Goal: Information Seeking & Learning: Learn about a topic

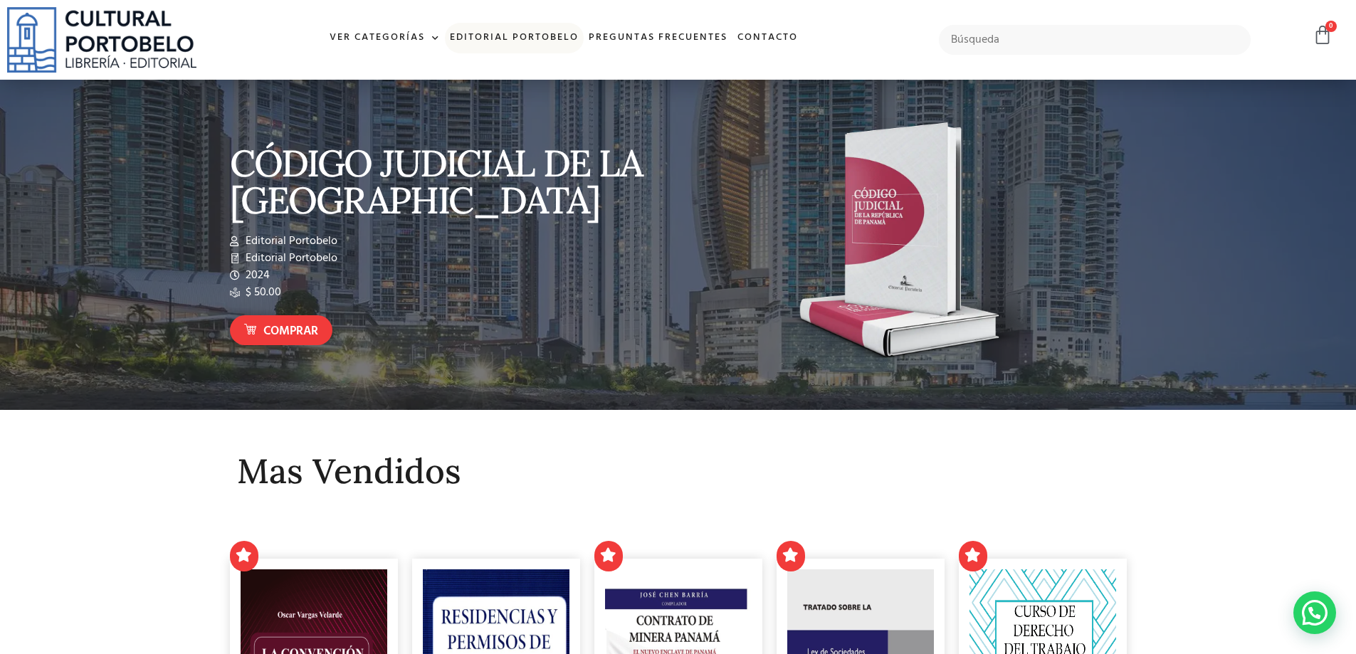
click at [534, 36] on link "Editorial Portobelo" at bounding box center [514, 38] width 139 height 31
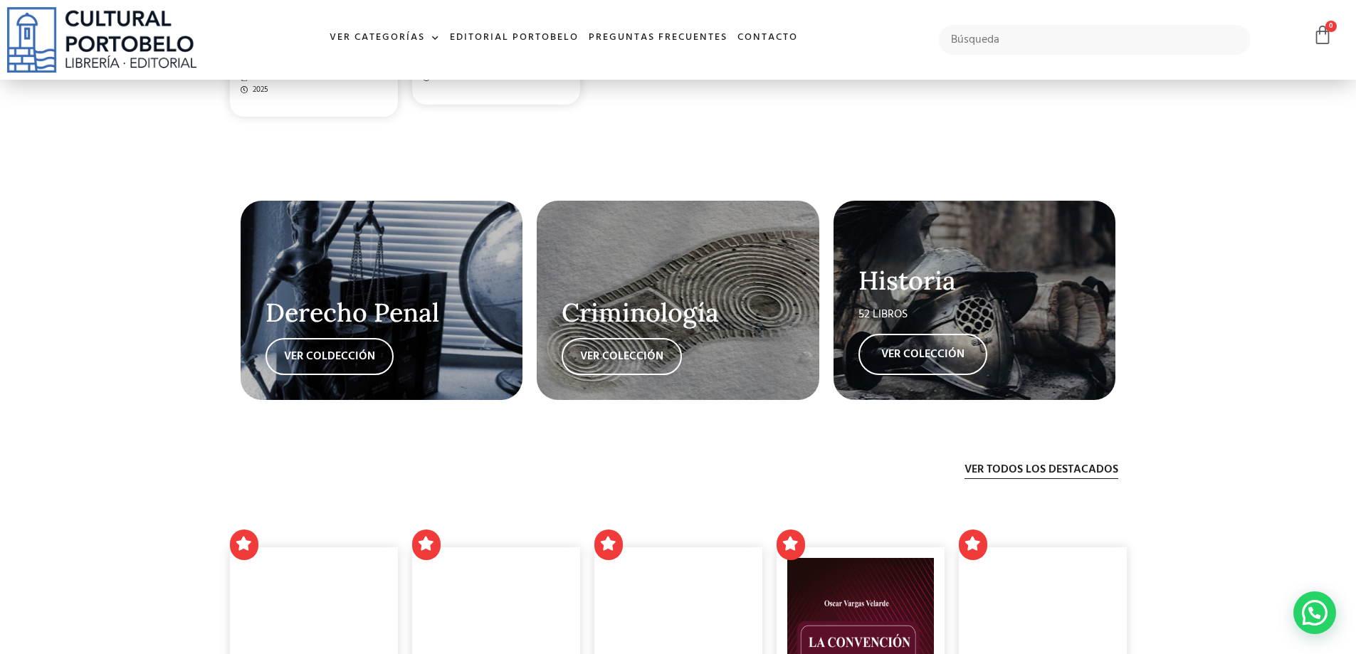
scroll to position [2846, 0]
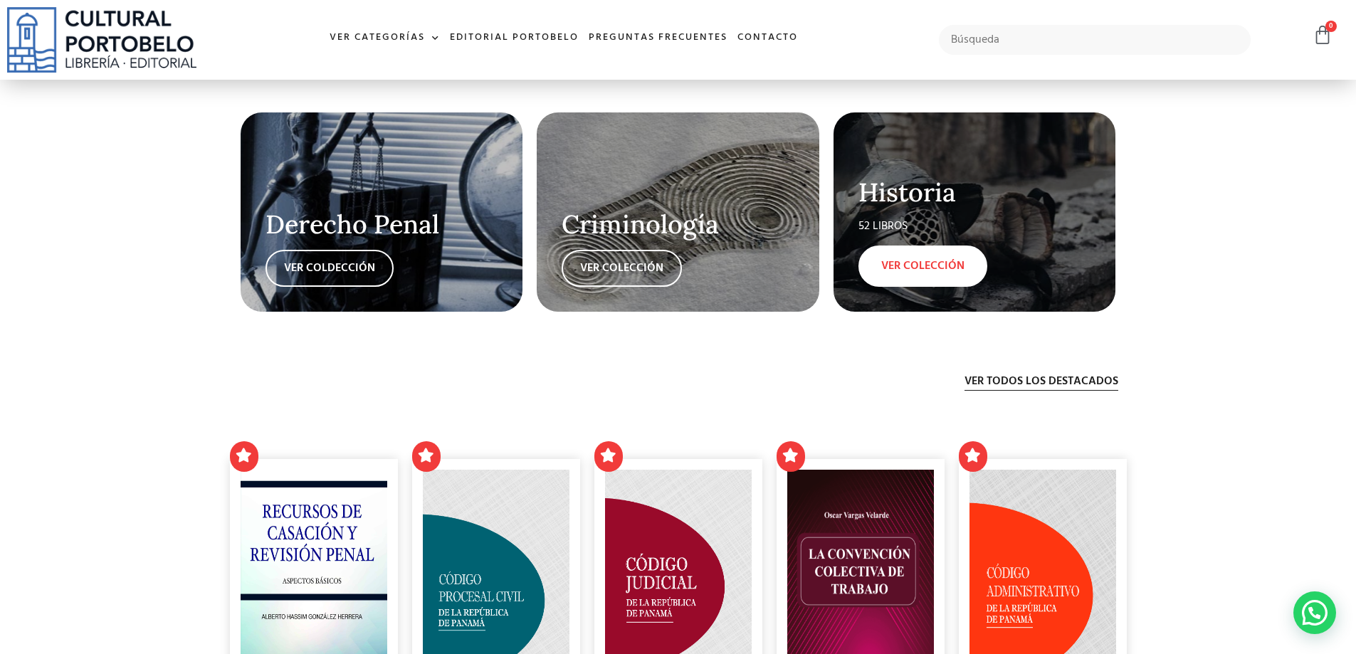
click at [936, 254] on link "VER COLECCIÓN" at bounding box center [922, 266] width 129 height 41
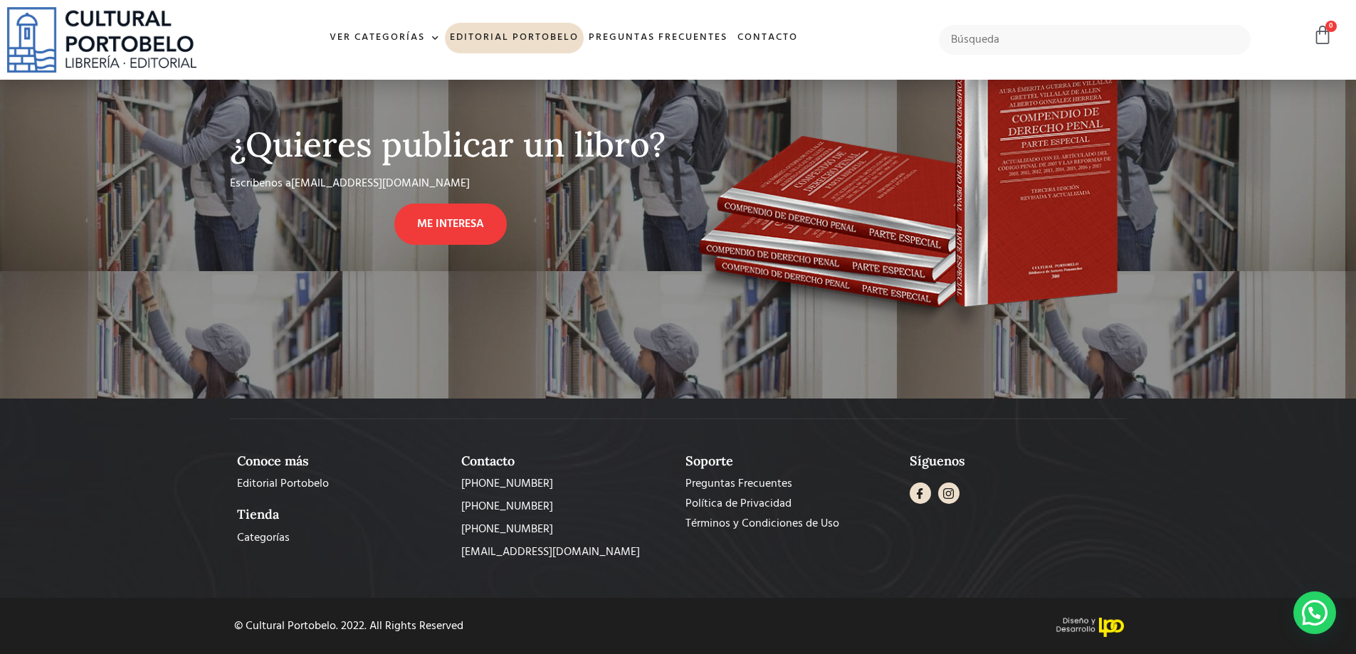
scroll to position [1144, 0]
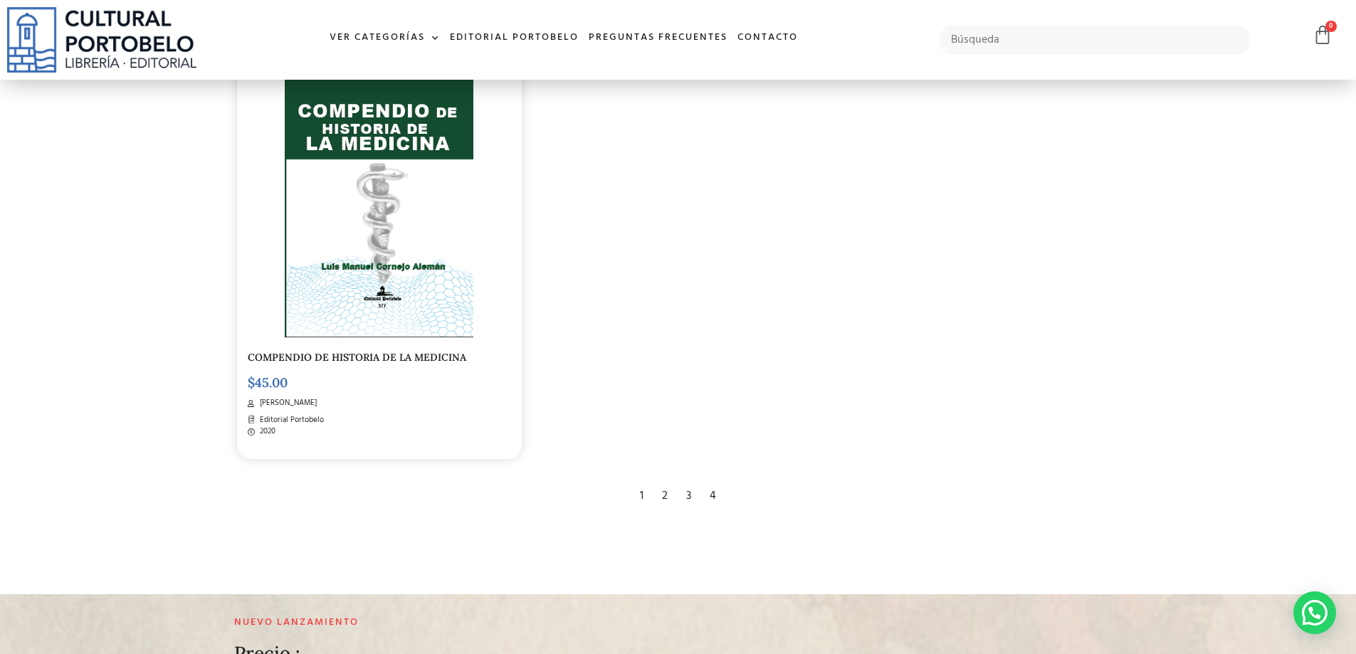
scroll to position [2775, 0]
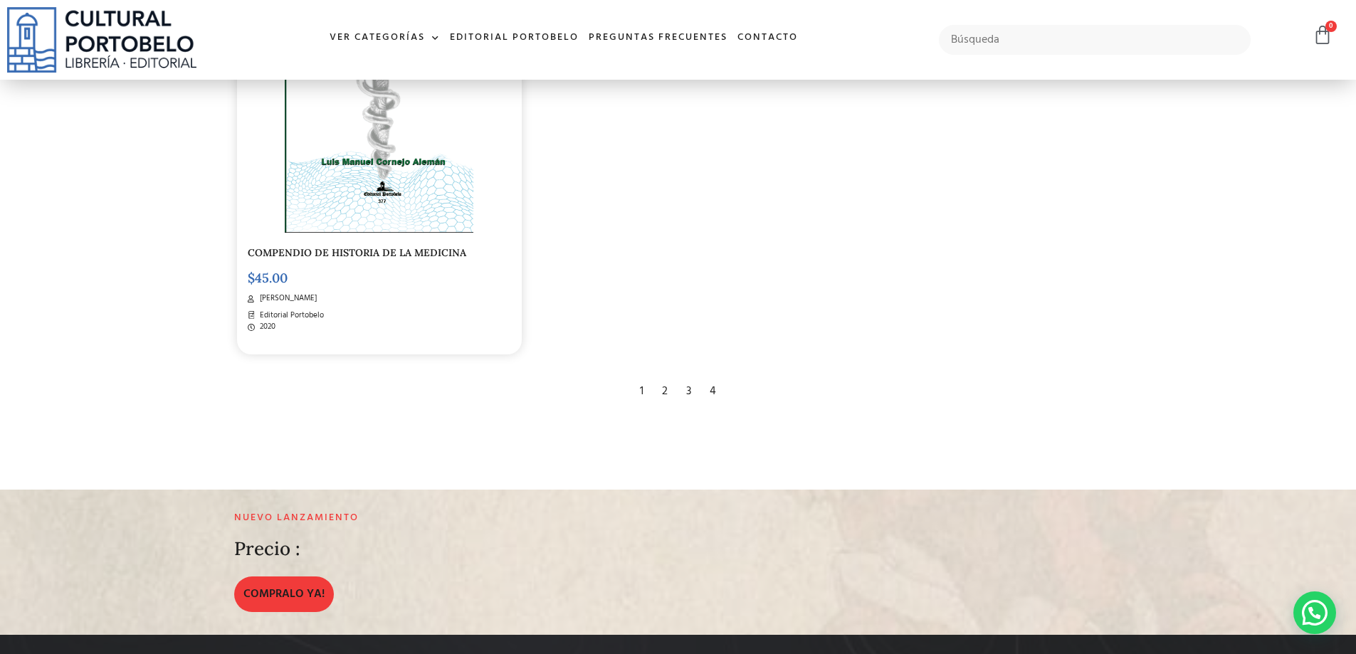
click at [669, 379] on div "2" at bounding box center [665, 391] width 20 height 31
click at [667, 376] on div "2" at bounding box center [665, 391] width 20 height 31
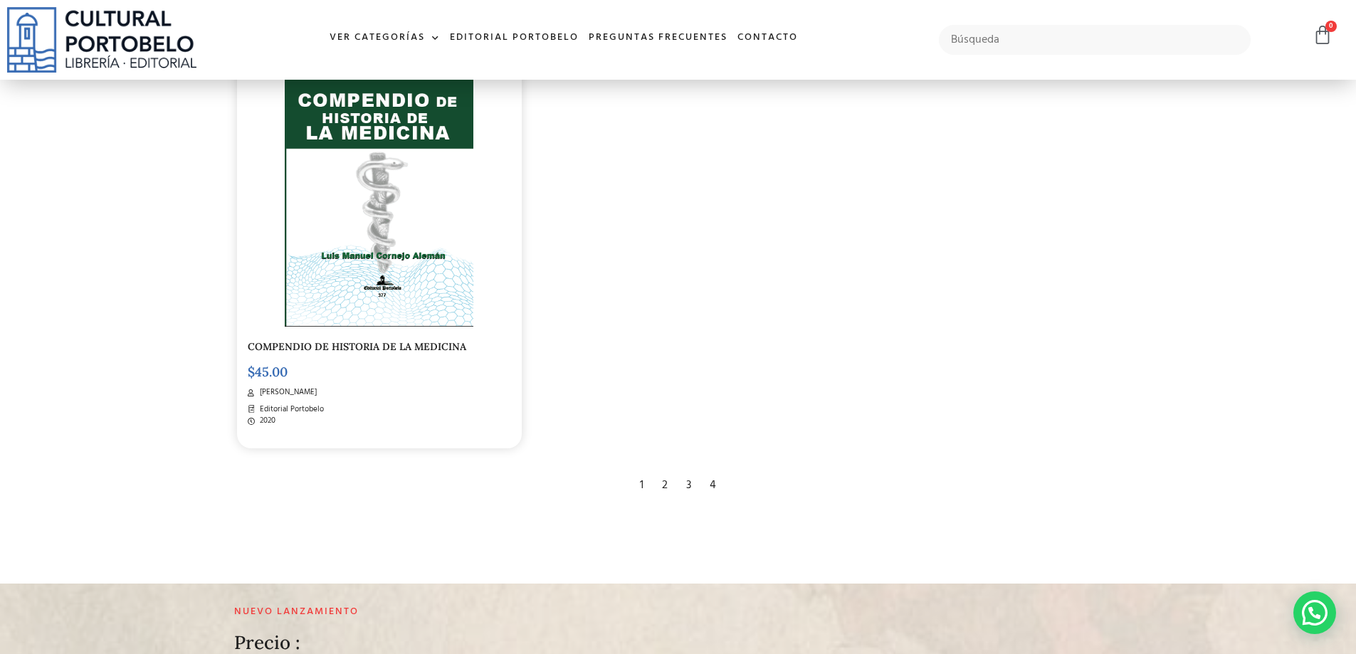
scroll to position [2704, 0]
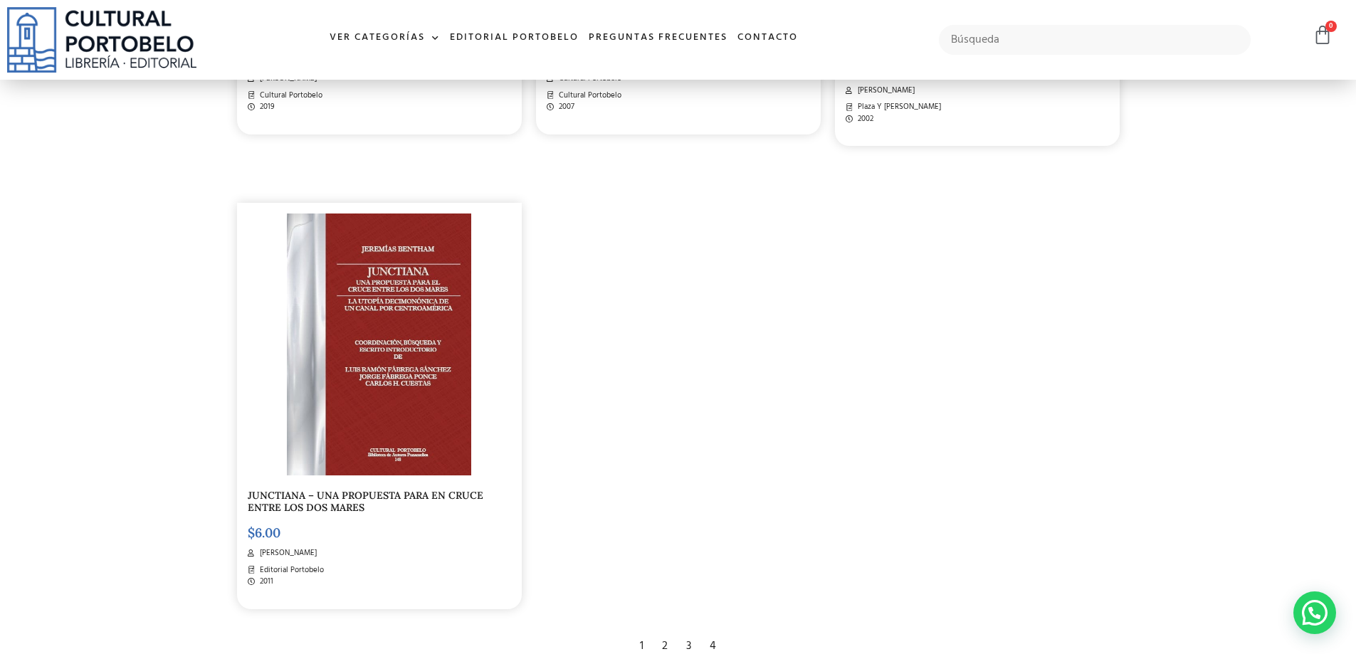
scroll to position [2633, 0]
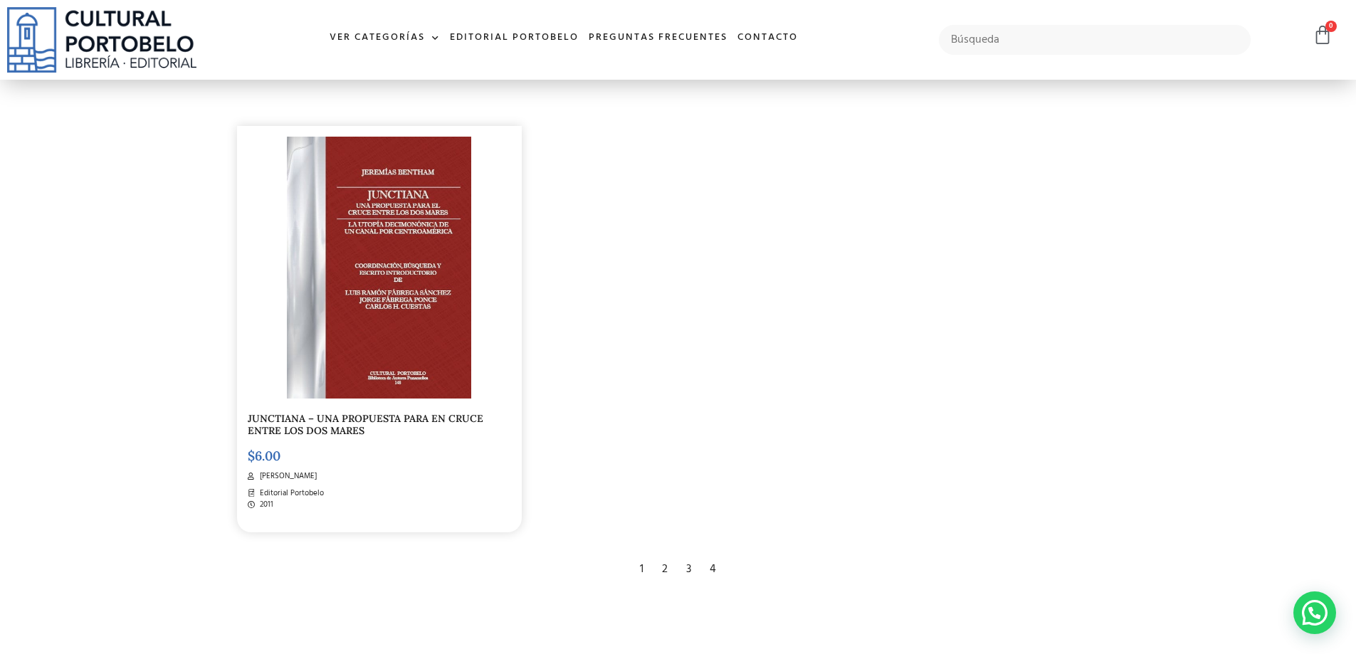
click at [688, 554] on div "3" at bounding box center [688, 569] width 19 height 31
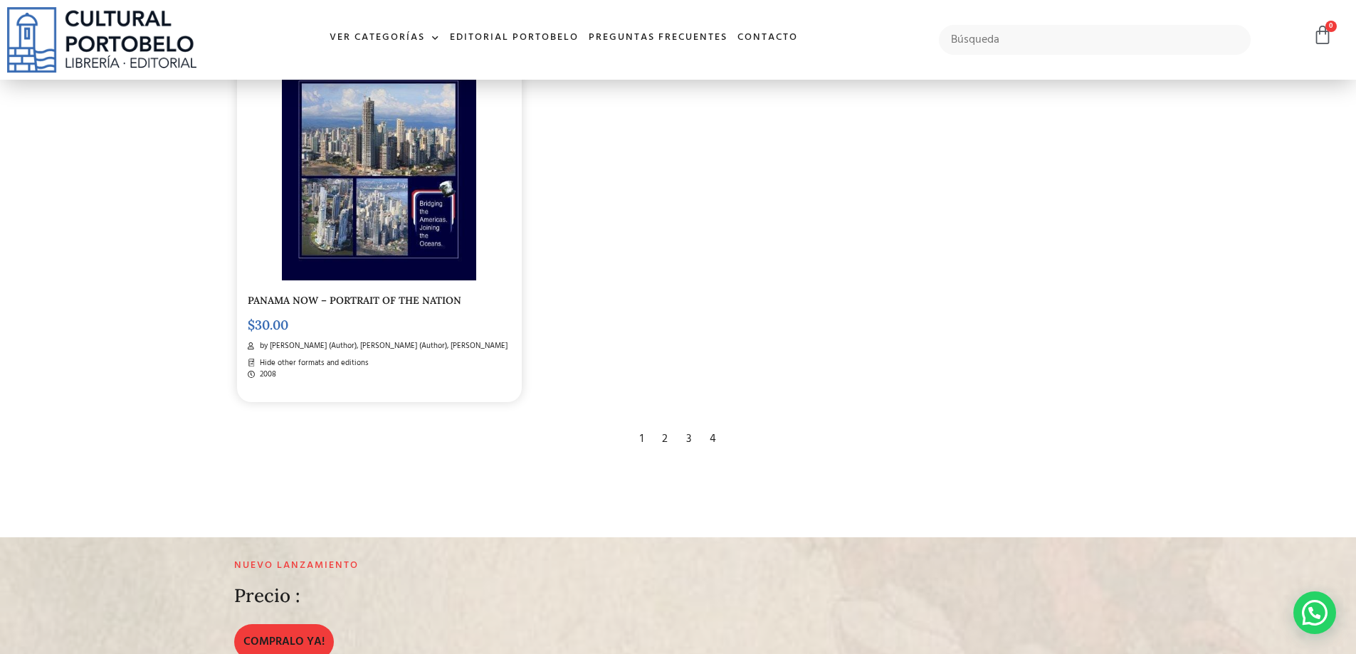
scroll to position [2775, 0]
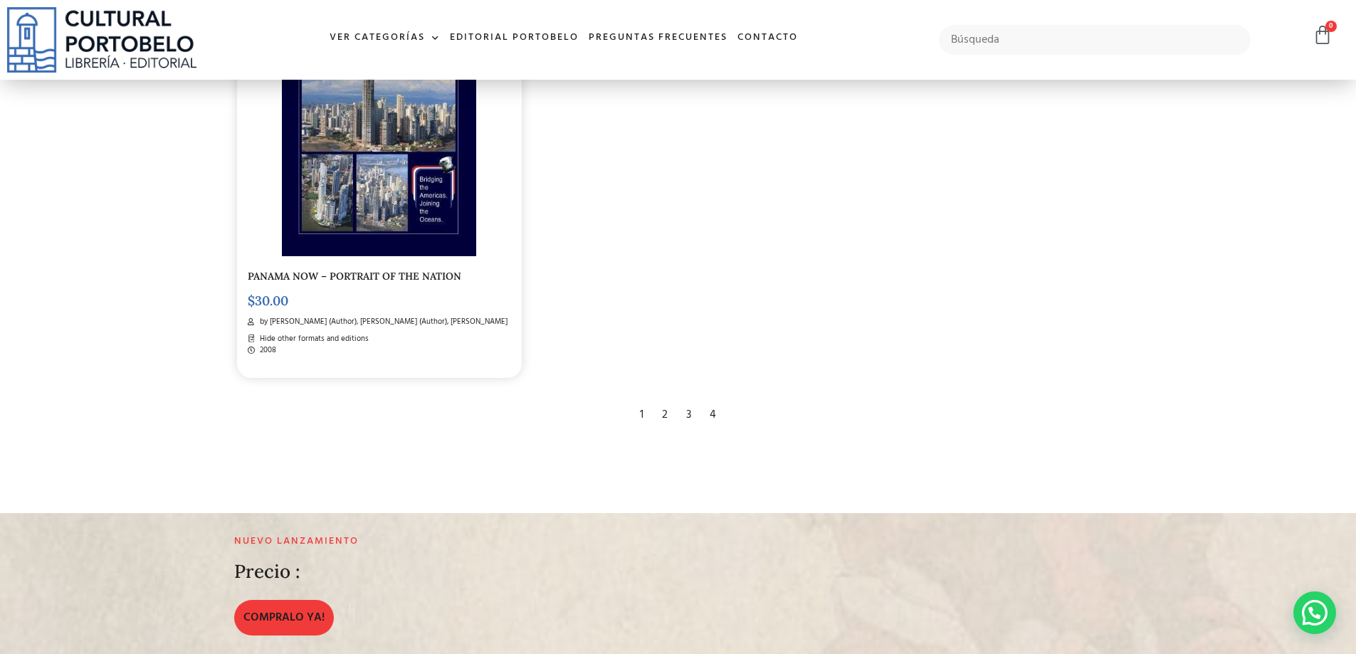
click at [712, 399] on div "4" at bounding box center [712, 414] width 21 height 31
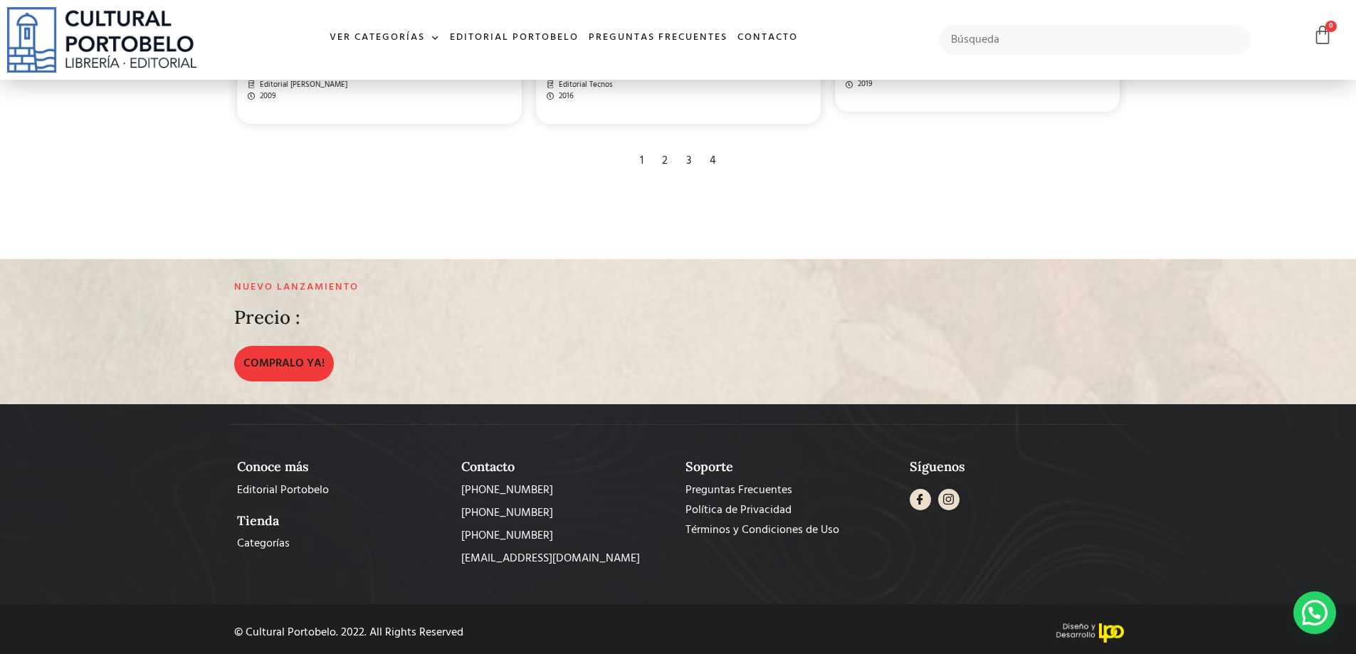
scroll to position [1672, 0]
